Goal: Find specific page/section: Find specific page/section

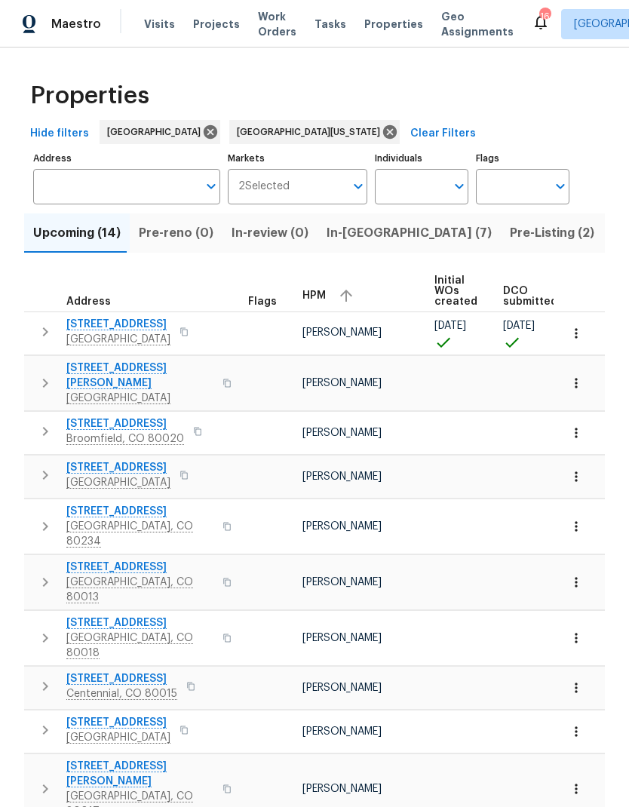
click at [370, 31] on span "Properties" at bounding box center [393, 24] width 59 height 15
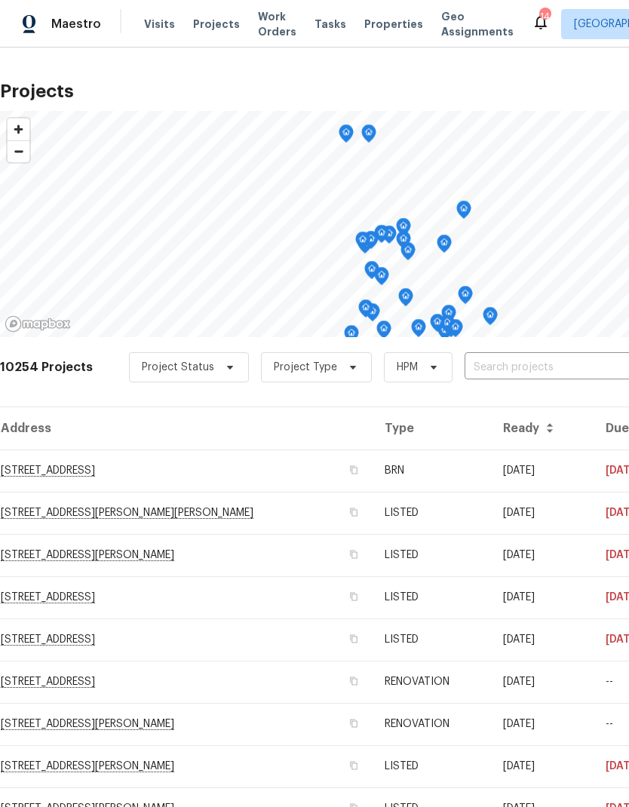
click at [503, 369] on input "text" at bounding box center [551, 367] width 173 height 23
type input "7"
type input "fire"
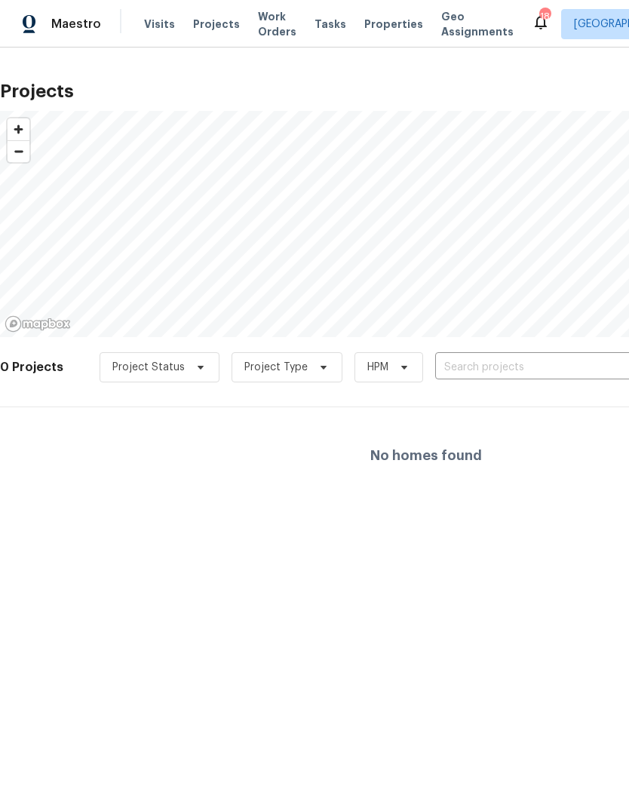
click at [516, 365] on input "text" at bounding box center [521, 367] width 173 height 23
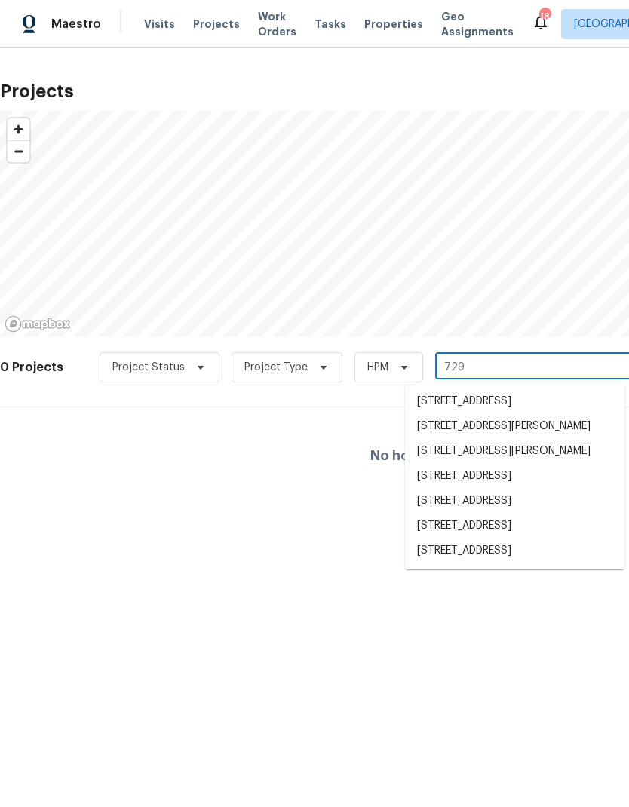
type input "7292"
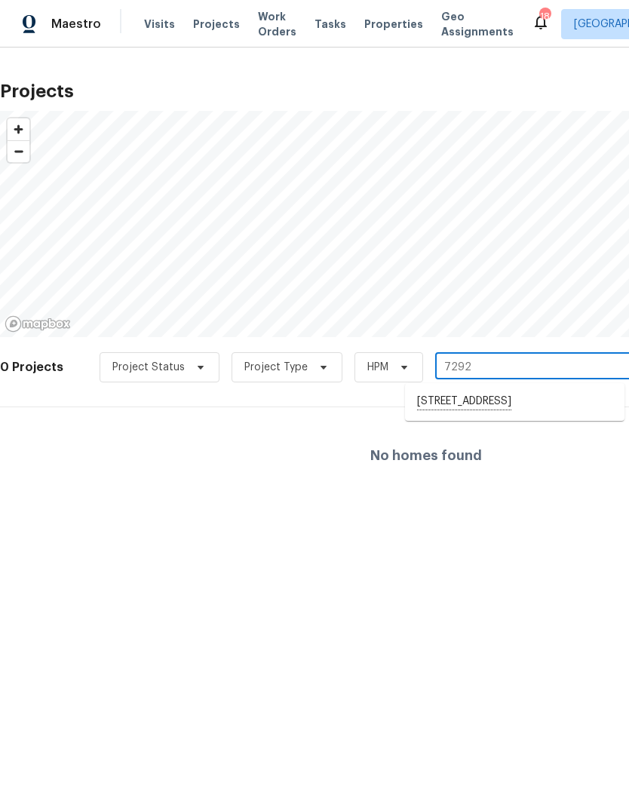
click at [485, 407] on li "7292 Firethorn, Littleton, CO 80125" at bounding box center [515, 402] width 220 height 26
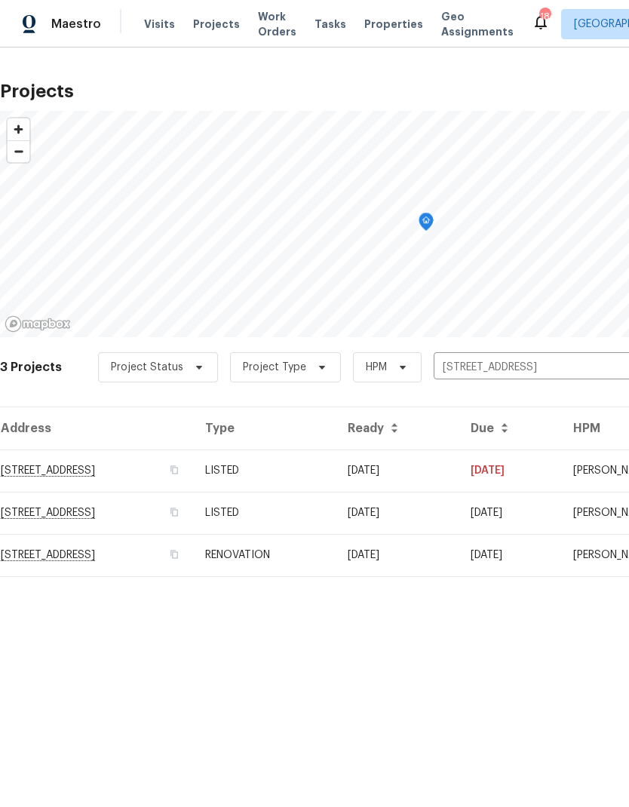
click at [395, 564] on td "06/05/25" at bounding box center [397, 555] width 123 height 42
